Goal: Task Accomplishment & Management: Use online tool/utility

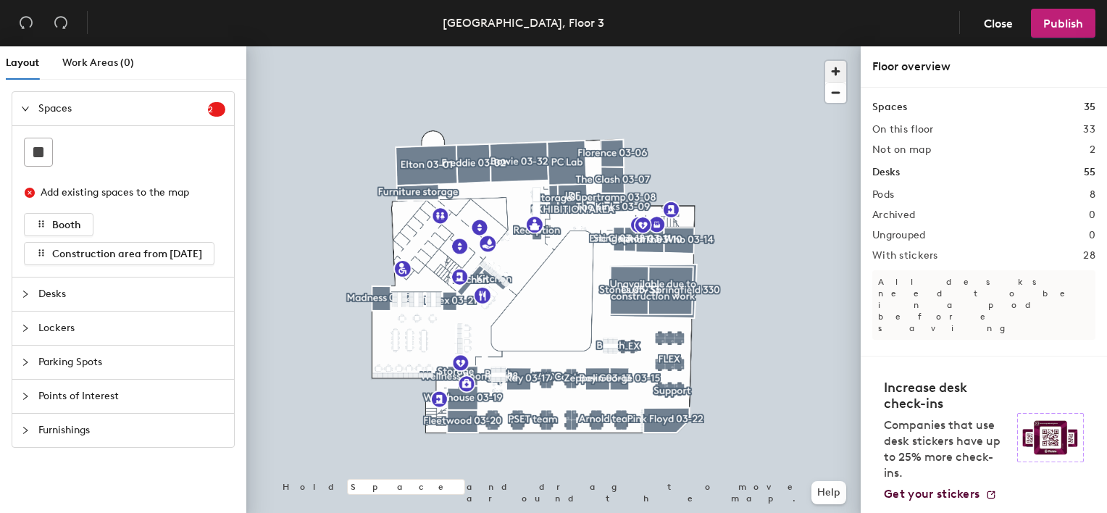
click at [835, 67] on span "button" at bounding box center [835, 71] width 21 height 21
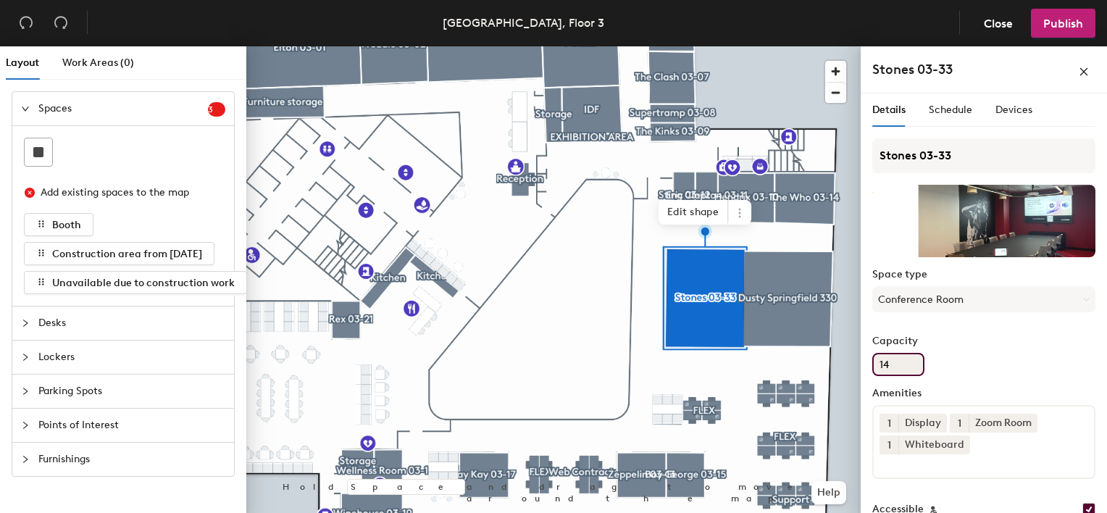
click at [904, 363] on input "14" at bounding box center [898, 364] width 52 height 23
type input "12"
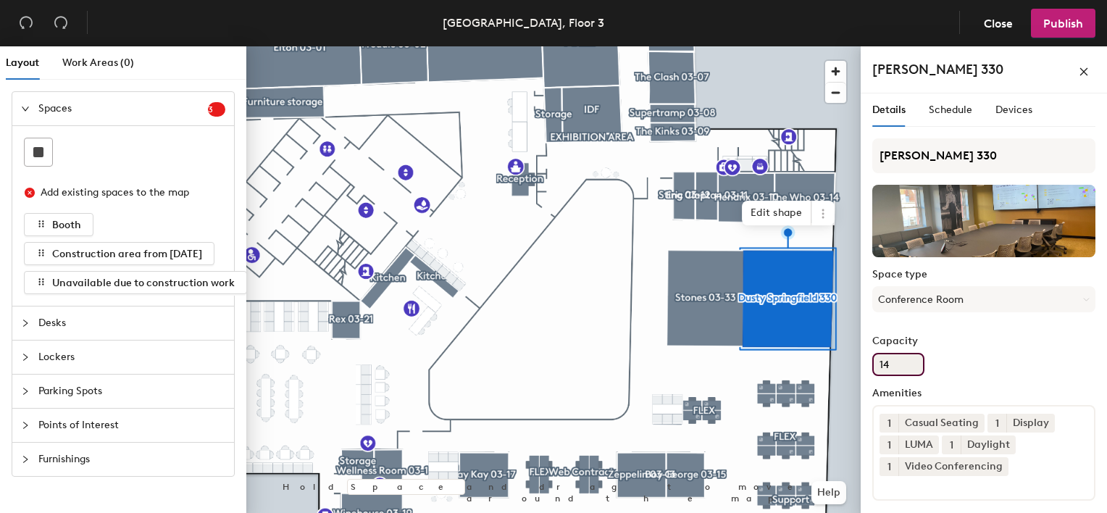
click at [895, 361] on input "14" at bounding box center [898, 364] width 52 height 23
click at [1058, 22] on span "Publish" at bounding box center [1063, 24] width 40 height 14
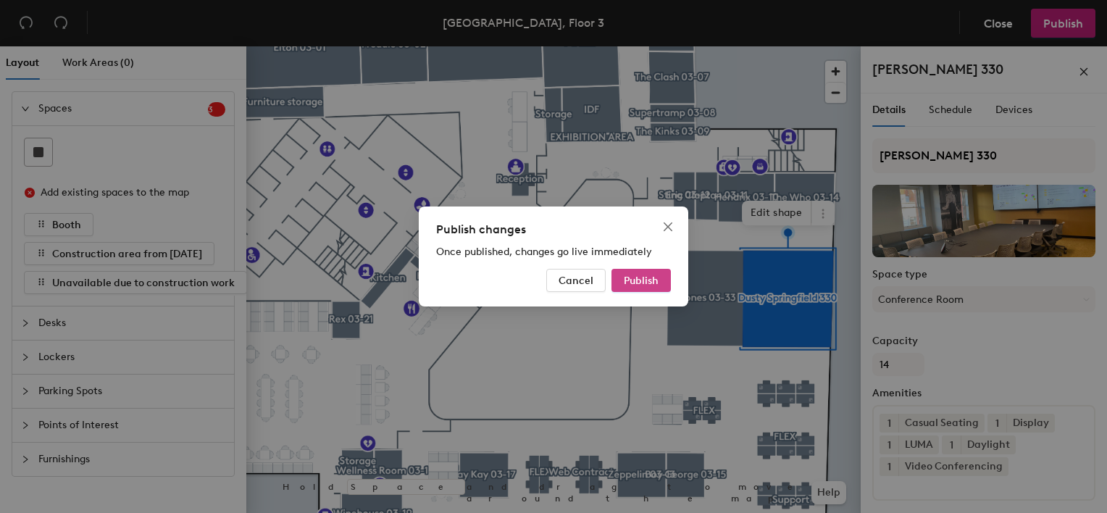
click at [656, 281] on span "Publish" at bounding box center [641, 281] width 35 height 12
